Goal: Register for event/course

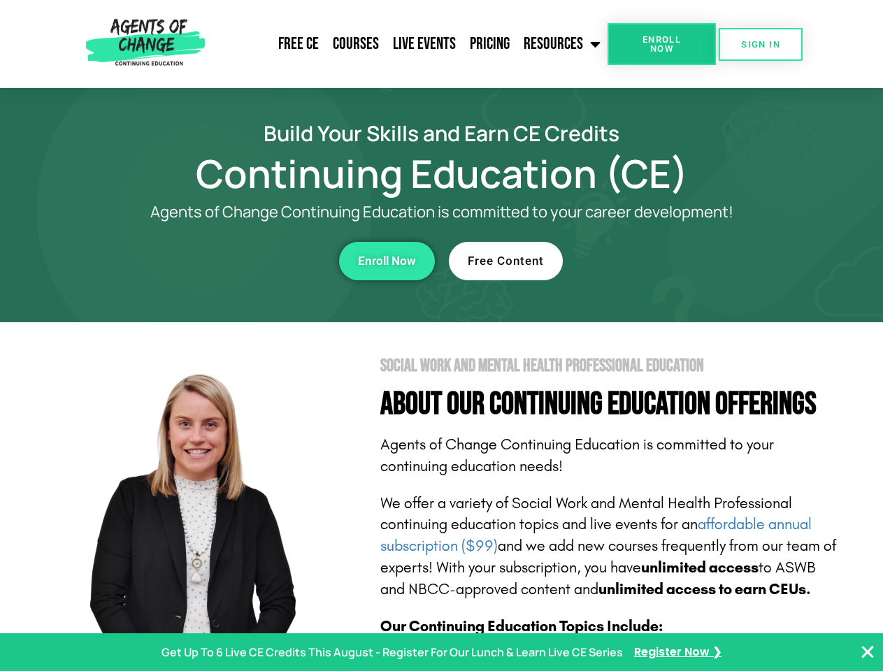
click at [441, 335] on section "Social Work and Mental Health Professional Education About Our Continuing Educa…" at bounding box center [441, 615] width 883 height 587
click at [661, 44] on span "Enroll Now" at bounding box center [662, 44] width 64 height 18
click at [760, 44] on span "SIGN IN" at bounding box center [760, 44] width 39 height 9
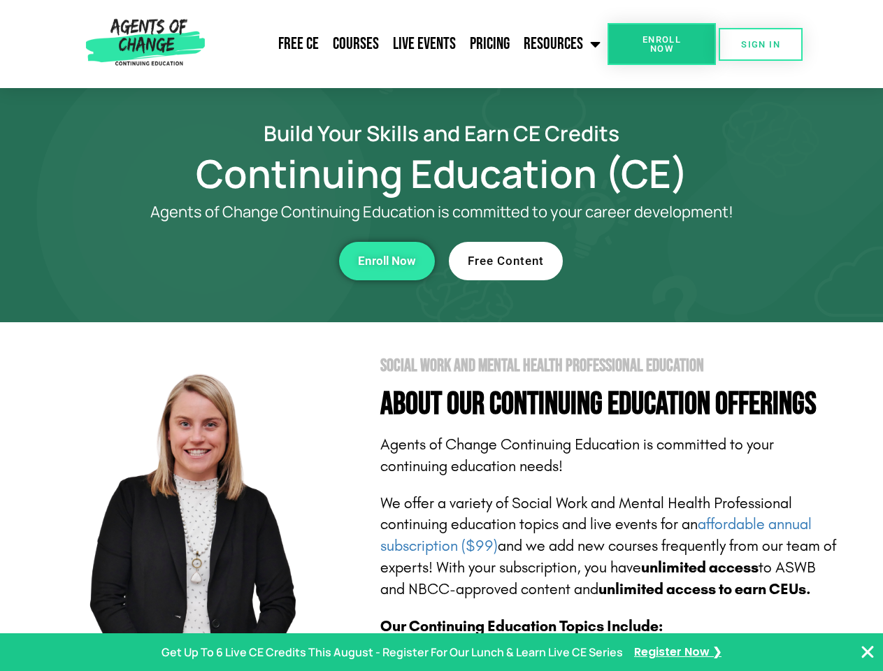
click at [242, 261] on div "Enroll Now" at bounding box center [242, 261] width 384 height 38
click at [386, 261] on span "Enroll Now" at bounding box center [387, 261] width 58 height 12
click at [641, 261] on div "Free Content" at bounding box center [641, 261] width 384 height 38
